Goal: Find specific page/section: Find specific page/section

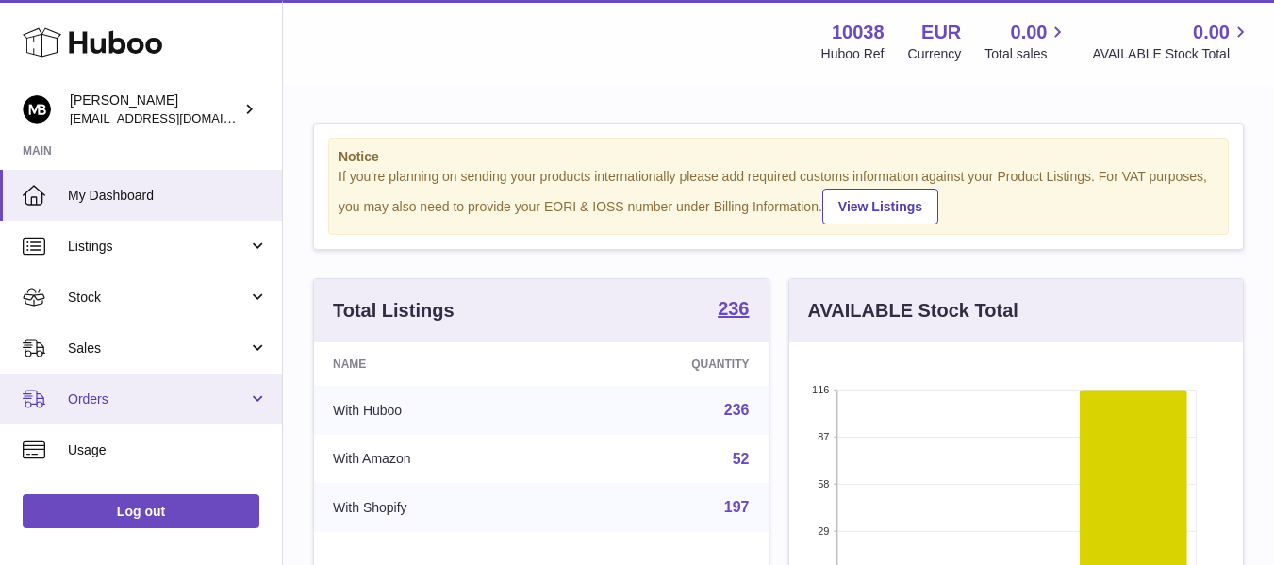
scroll to position [294, 454]
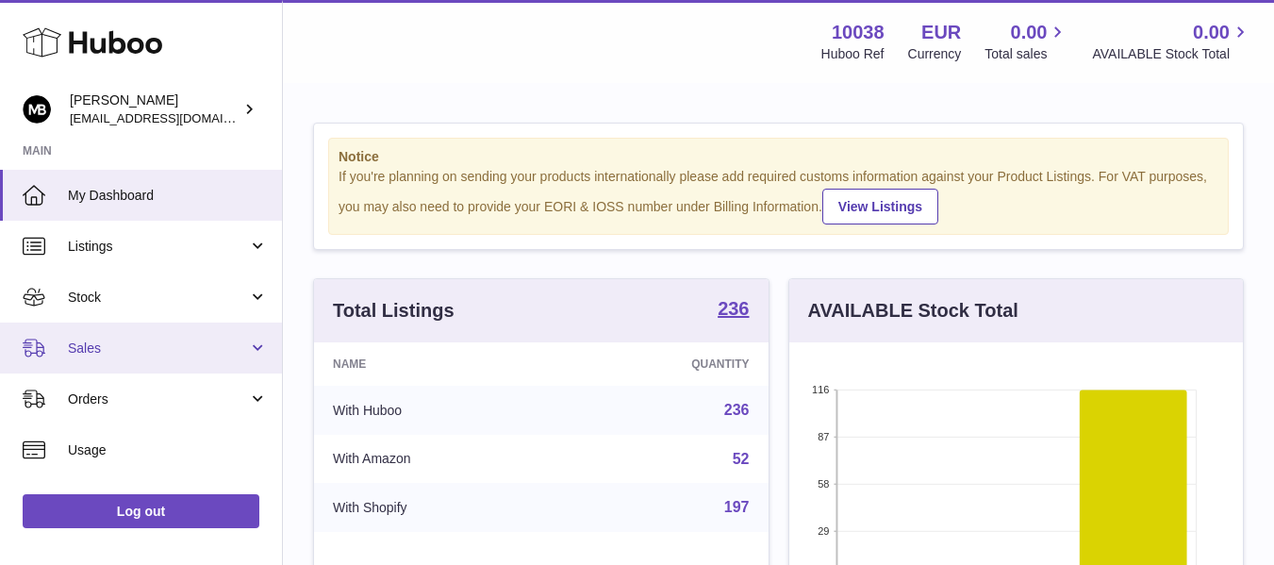
click at [98, 340] on span "Sales" at bounding box center [158, 349] width 180 height 18
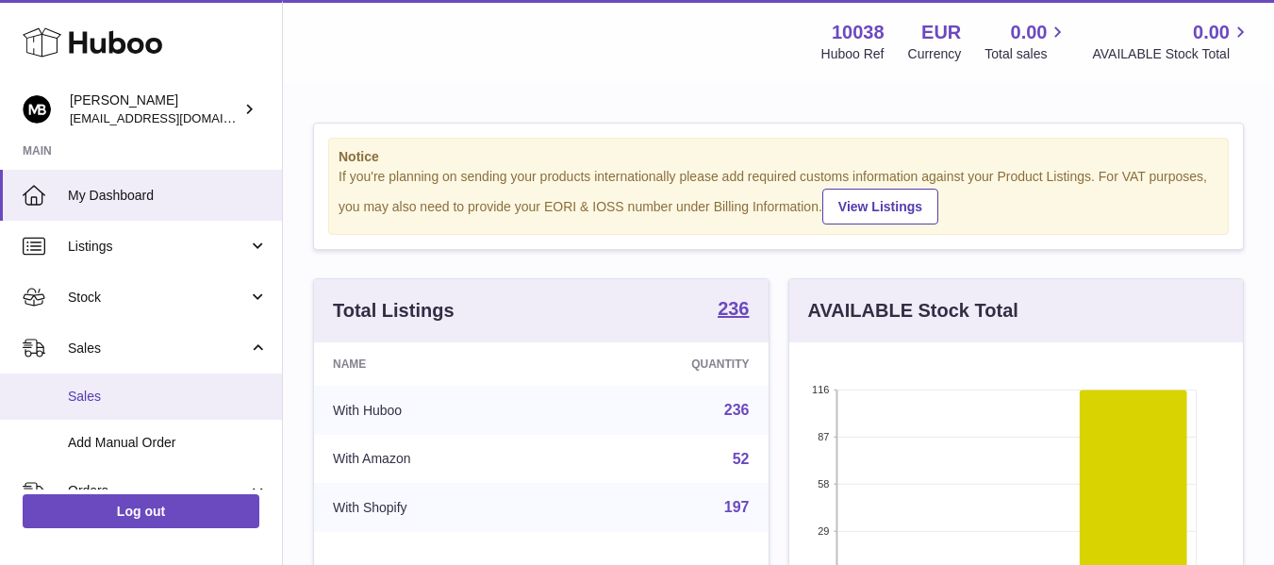
click at [71, 388] on span "Sales" at bounding box center [168, 397] width 200 height 18
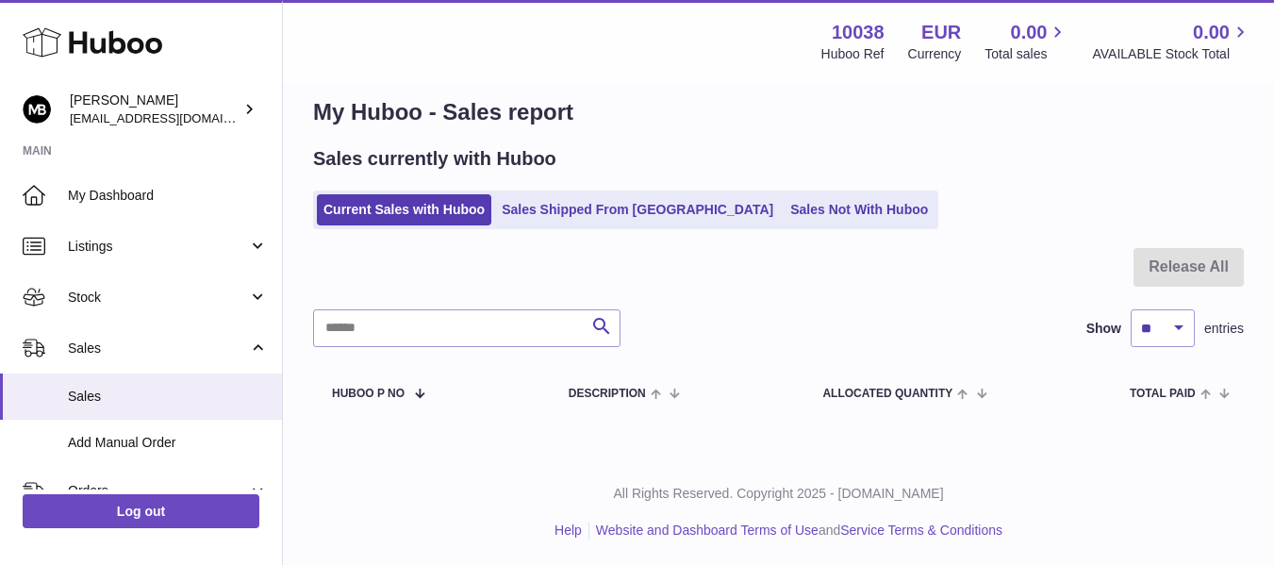
scroll to position [28, 0]
